Goal: Transaction & Acquisition: Purchase product/service

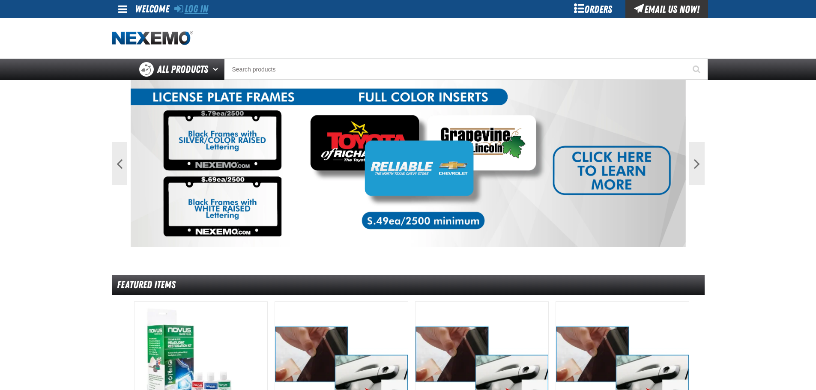
click at [202, 13] on link "Log In" at bounding box center [191, 9] width 34 height 12
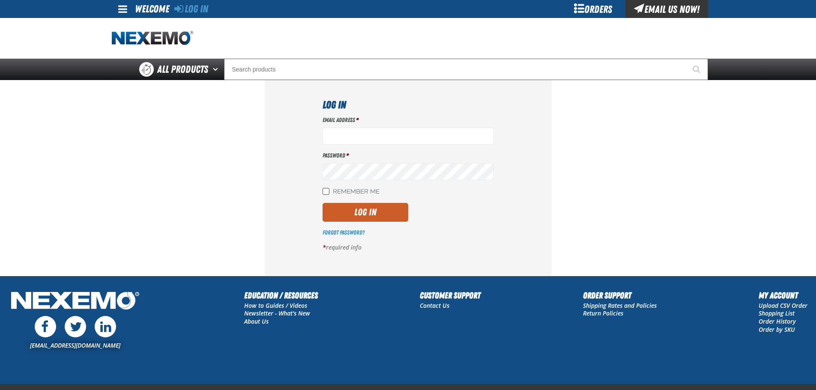
type input "rmartin17@vtaig.com"
drag, startPoint x: 327, startPoint y: 193, endPoint x: 338, endPoint y: 200, distance: 12.9
click at [327, 194] on input "Remember Me" at bounding box center [326, 191] width 7 height 7
checkbox input "true"
click at [348, 207] on button "Log In" at bounding box center [366, 212] width 86 height 19
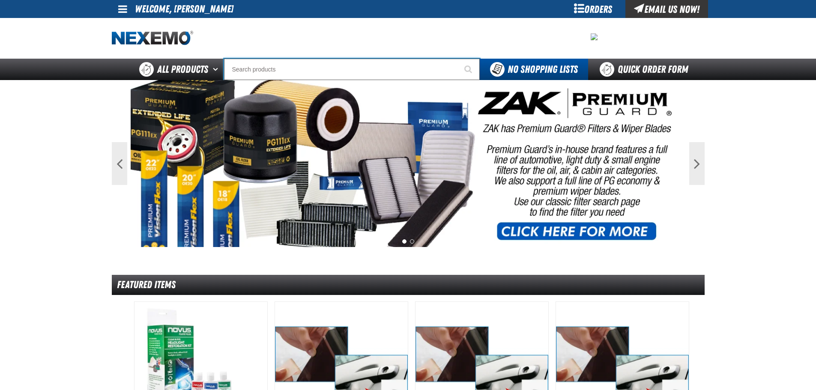
click at [295, 62] on input "Search" at bounding box center [352, 69] width 256 height 21
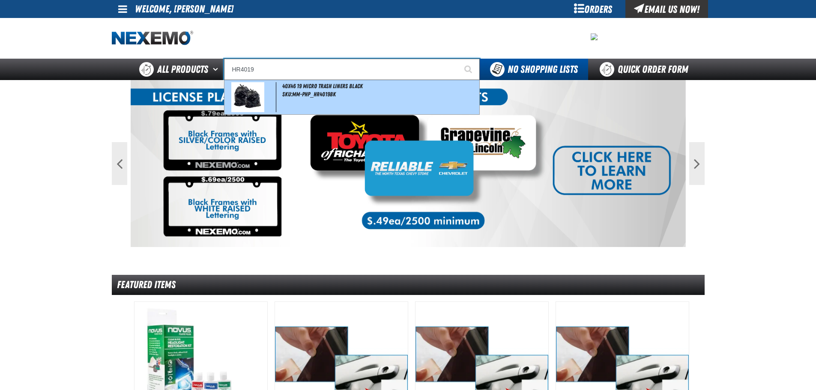
click at [319, 92] on span "SKU:MM-PHP_HR4019BK" at bounding box center [309, 94] width 54 height 7
type input "40x46 19 Micro Trash Liners Black"
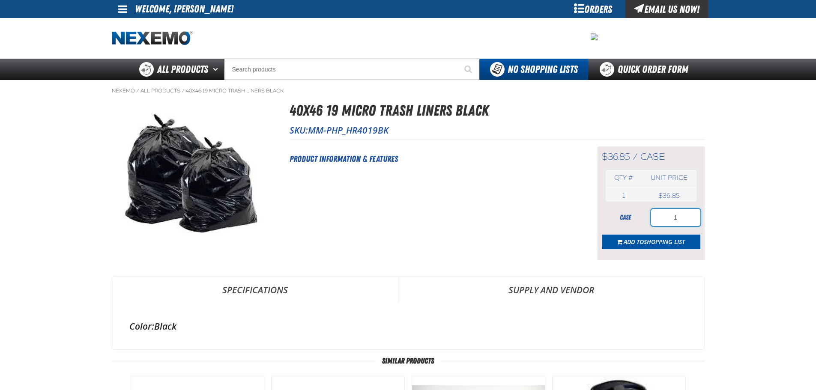
click at [681, 220] on input "1" at bounding box center [675, 217] width 49 height 17
type input "3"
click at [675, 241] on span "Shopping List" at bounding box center [664, 242] width 41 height 8
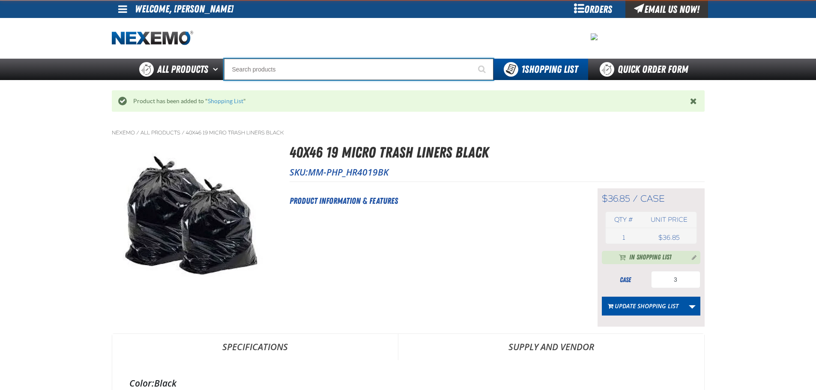
click at [321, 67] on input "Search" at bounding box center [359, 69] width 270 height 21
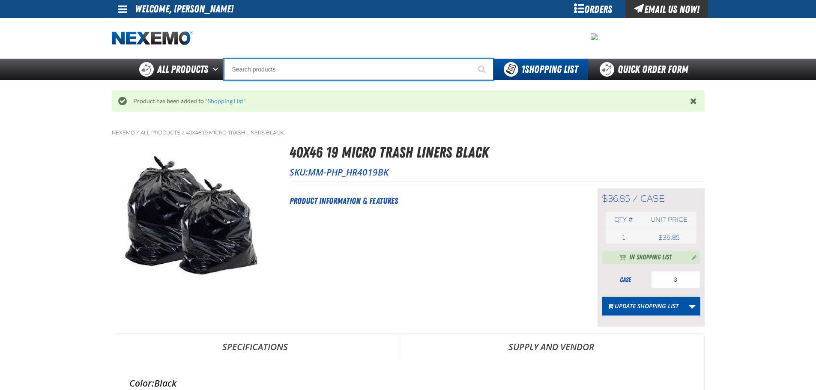
click at [321, 67] on input "Search" at bounding box center [359, 69] width 270 height 21
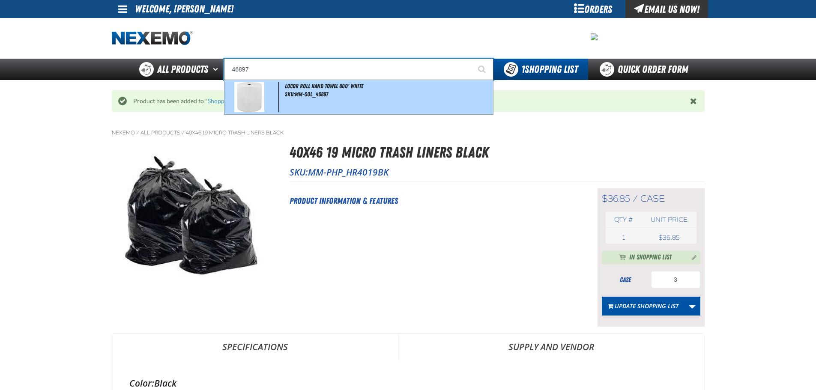
click at [321, 88] on span "LoCor Roll Hand Towel 800' White" at bounding box center [324, 86] width 78 height 7
type input "LoCor Roll Hand Towel 800' White"
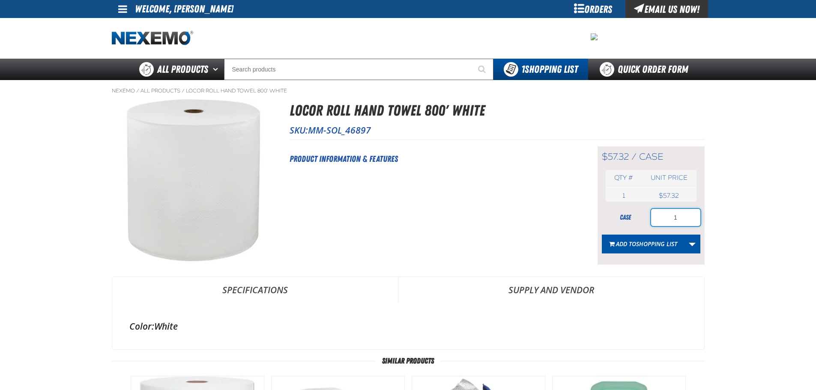
drag, startPoint x: 685, startPoint y: 219, endPoint x: 657, endPoint y: 220, distance: 27.4
click at [657, 220] on input "1" at bounding box center [675, 217] width 49 height 17
type input "3"
click at [656, 248] on span "Shopping List" at bounding box center [656, 244] width 41 height 8
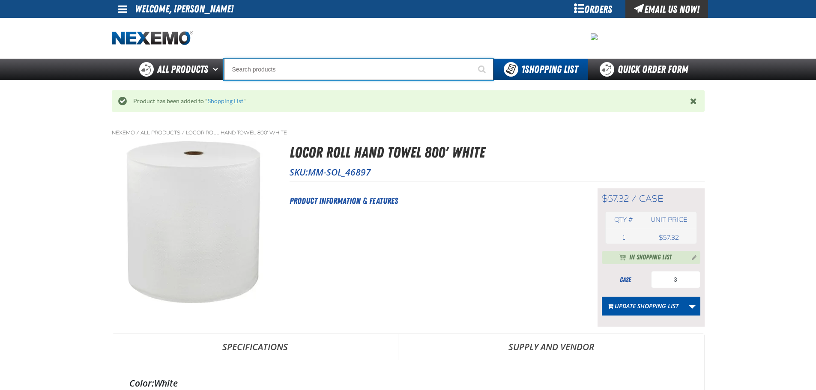
click at [316, 63] on input "Search" at bounding box center [359, 69] width 270 height 21
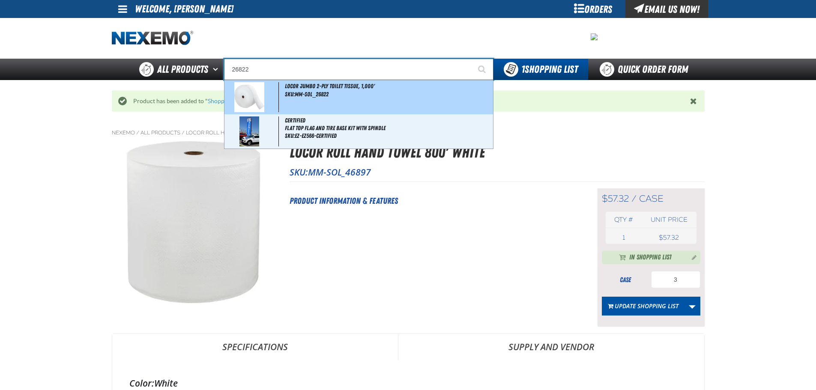
click at [307, 90] on div "LoCor Jumbo 2-Ply Toilet Tissue, 1,000' SKU:MM-SOL_26822" at bounding box center [359, 97] width 269 height 34
type input "LoCor Jumbo 2-Ply Toilet Tissue, 1,000'"
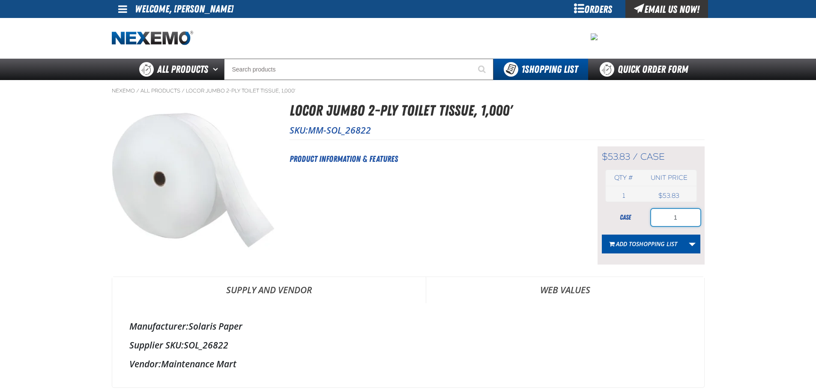
drag, startPoint x: 688, startPoint y: 217, endPoint x: 655, endPoint y: 218, distance: 32.6
click at [655, 218] on input "1" at bounding box center [675, 217] width 49 height 17
type input "5"
click at [652, 245] on span "Shopping List" at bounding box center [656, 244] width 41 height 8
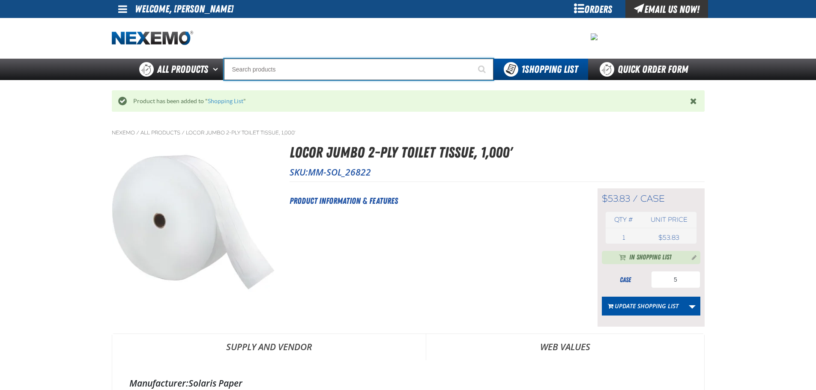
click at [336, 72] on input "Search" at bounding box center [359, 69] width 270 height 21
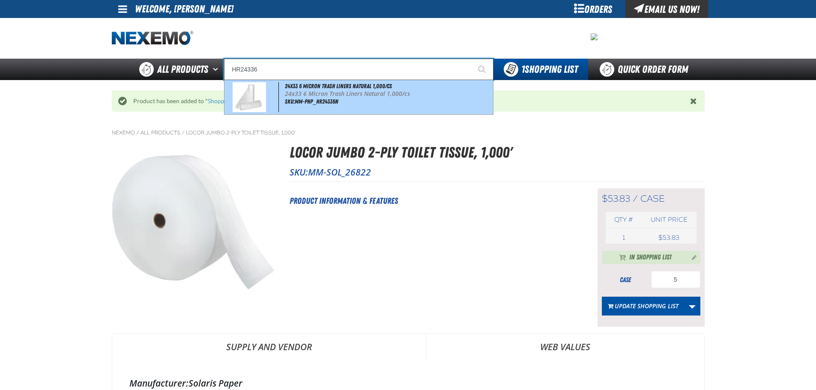
click at [309, 96] on p "24x33 6 Micron Trash Liners Natural 1,000/cs" at bounding box center [388, 93] width 206 height 7
type input "24x33 6 Micron Trash Liners Natural 1,000/cs"
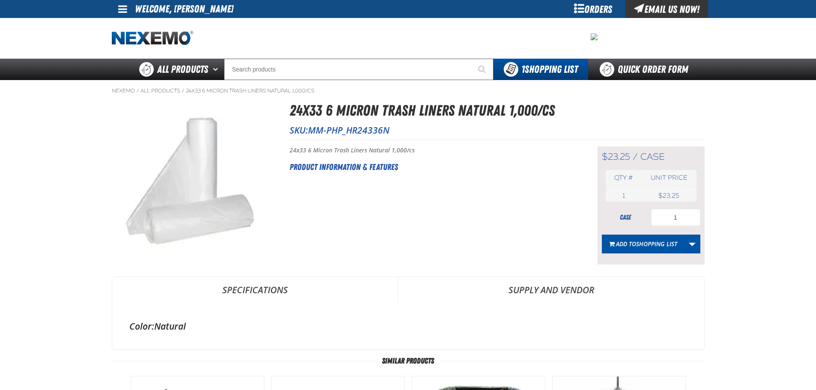
click at [685, 208] on div "$23.25 / case case Qty # Unit price 1 case USD" at bounding box center [651, 206] width 107 height 118
drag, startPoint x: 684, startPoint y: 212, endPoint x: 655, endPoint y: 218, distance: 29.7
click at [655, 218] on input "1" at bounding box center [675, 217] width 49 height 17
type input "3"
click at [639, 250] on button "Add to Shopping List" at bounding box center [643, 244] width 83 height 19
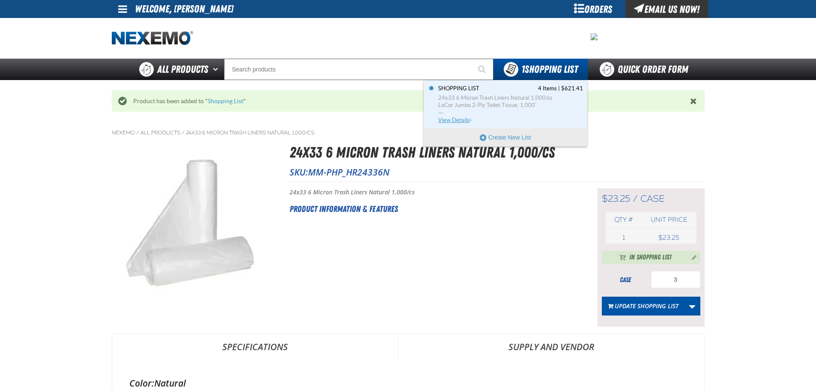
click at [499, 104] on span "LoCor Jumbo 2-Ply Toilet Tissue, 1,000'" at bounding box center [510, 106] width 145 height 8
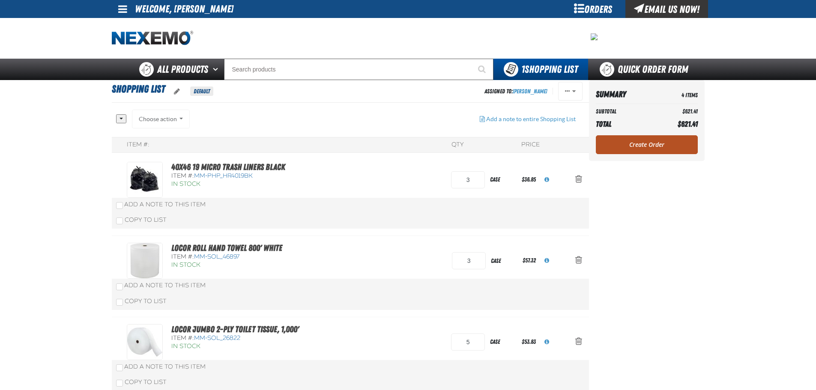
click at [664, 144] on link "Create Order" at bounding box center [647, 144] width 102 height 19
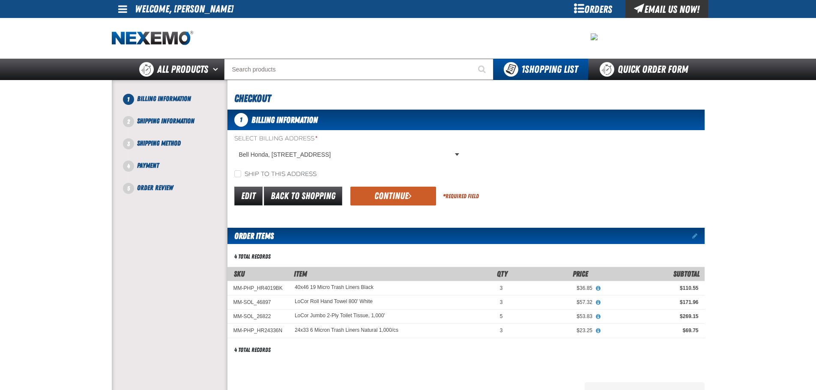
click at [241, 174] on label "Ship to this address" at bounding box center [275, 175] width 82 height 8
click at [241, 174] on input "Ship to this address" at bounding box center [237, 174] width 7 height 7
checkbox input "true"
click at [396, 194] on button "Continue" at bounding box center [393, 196] width 86 height 19
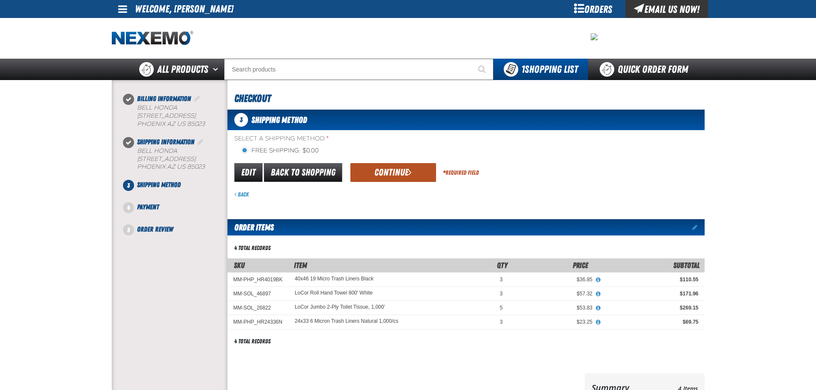
click at [394, 176] on button "Continue" at bounding box center [393, 172] width 86 height 19
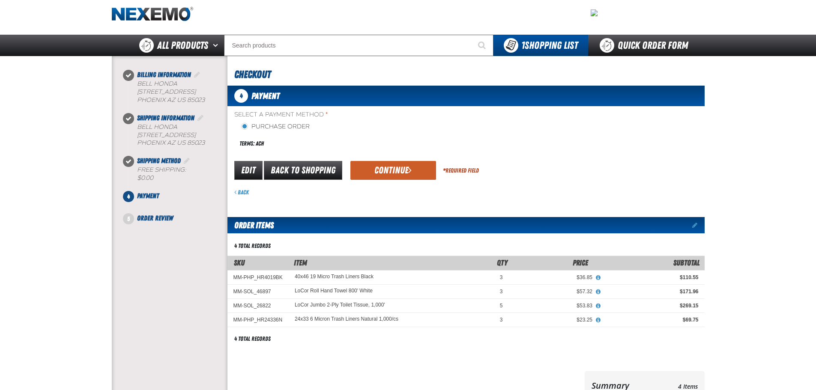
scroll to position [43, 0]
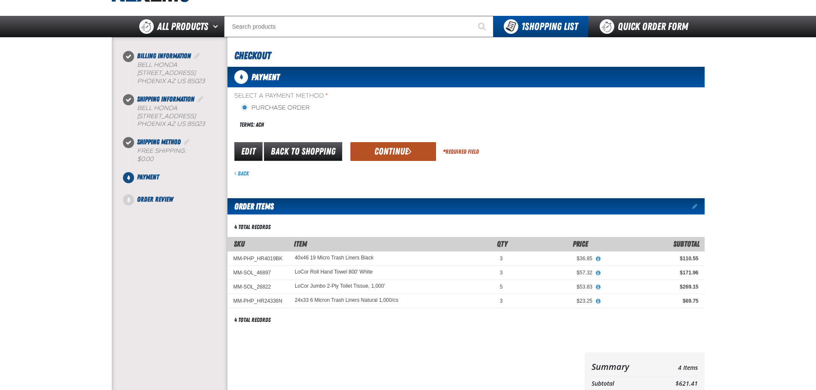
click at [392, 149] on button "Continue" at bounding box center [393, 151] width 86 height 19
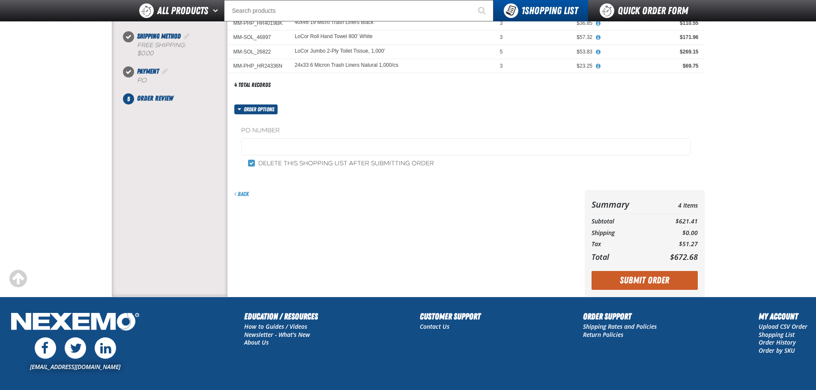
scroll to position [129, 0]
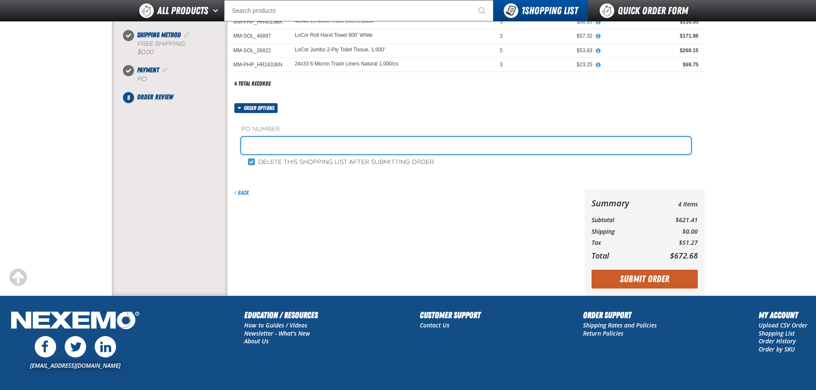
click at [295, 147] on input "text" at bounding box center [466, 145] width 450 height 17
type input "100925RM"
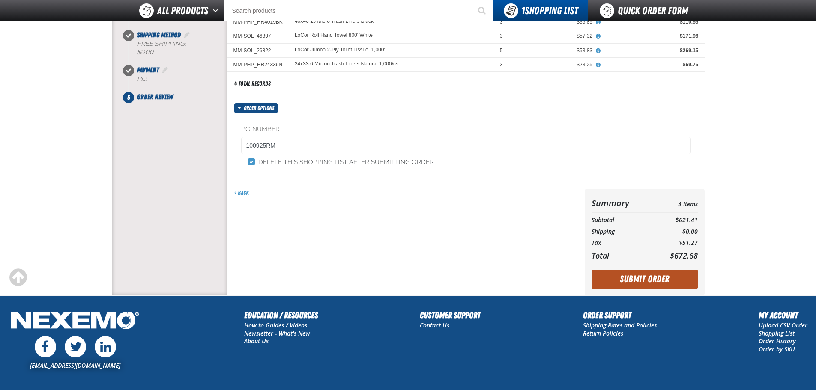
click at [625, 277] on button "Submit Order" at bounding box center [645, 279] width 106 height 19
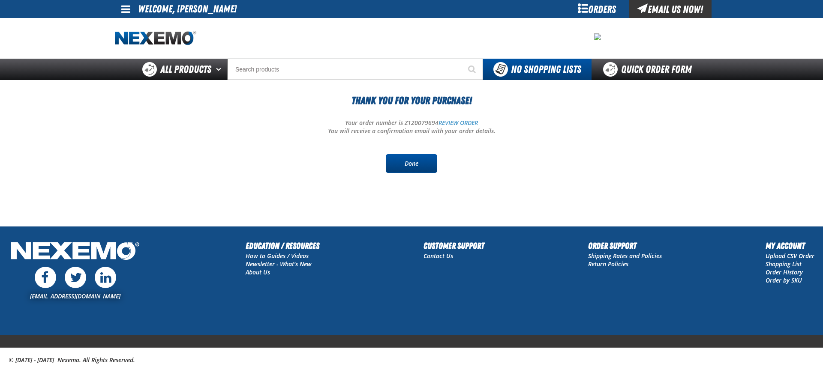
click at [427, 166] on link "Done" at bounding box center [411, 163] width 51 height 19
